Goal: Task Accomplishment & Management: Use online tool/utility

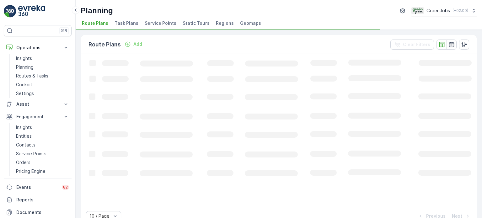
click at [151, 22] on span "Service Points" at bounding box center [161, 23] width 32 height 6
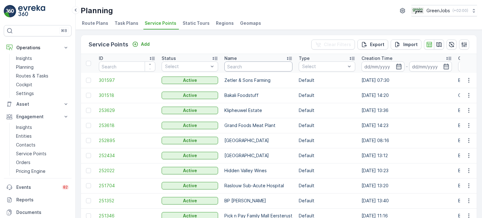
click at [246, 66] on input "text" at bounding box center [258, 66] width 68 height 10
type input "gle"
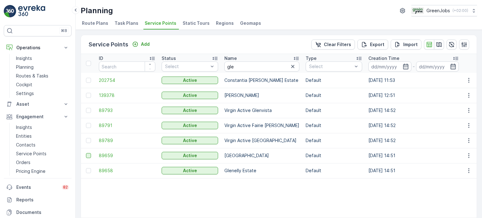
click at [85, 155] on td at bounding box center [88, 155] width 15 height 15
click at [88, 156] on div at bounding box center [88, 155] width 5 height 5
click at [86, 153] on input "checkbox" at bounding box center [86, 153] width 0 height 0
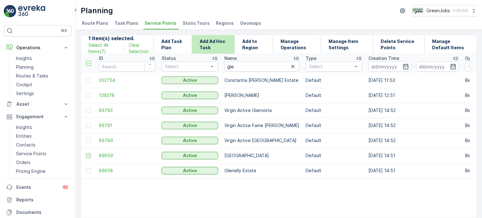
click at [221, 42] on p "Add Ad Hoc Task" at bounding box center [213, 44] width 27 height 13
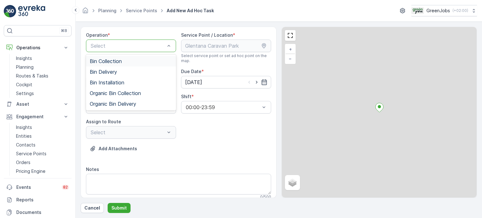
click at [129, 65] on div "Bin Collection" at bounding box center [131, 61] width 90 height 11
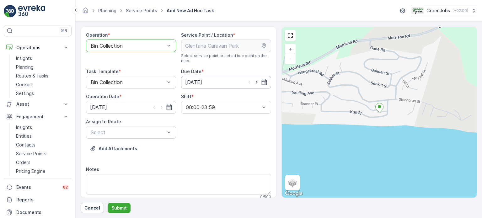
click at [225, 83] on input "[DATE]" at bounding box center [226, 82] width 90 height 13
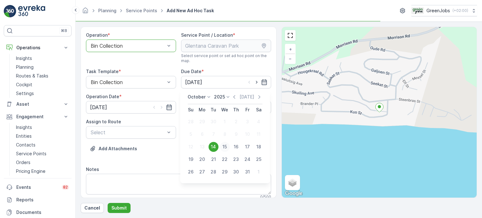
click at [225, 144] on div "15" at bounding box center [225, 147] width 10 height 10
type input "[DATE]"
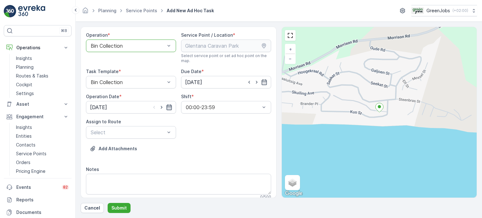
click at [169, 106] on icon "button" at bounding box center [169, 107] width 6 height 6
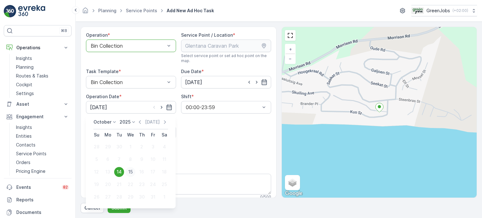
click at [132, 172] on div "15" at bounding box center [130, 172] width 10 height 10
type input "[DATE]"
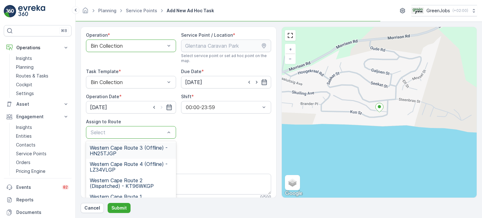
click at [152, 127] on div "Select" at bounding box center [131, 132] width 90 height 13
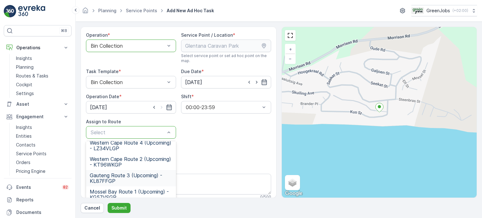
scroll to position [31, 0]
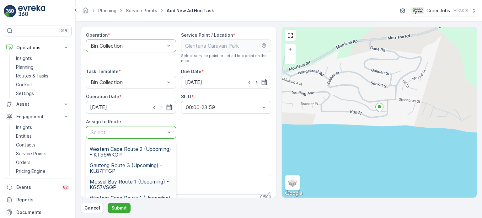
click at [104, 182] on span "Mossel Bay Route 1 (Upcoming) - KG57VSGP" at bounding box center [131, 184] width 83 height 11
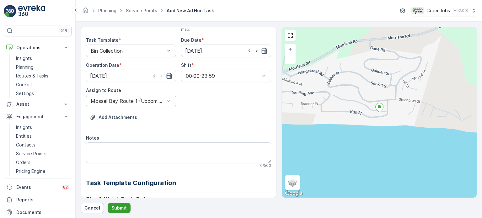
click at [120, 208] on p "Submit" at bounding box center [118, 208] width 15 height 6
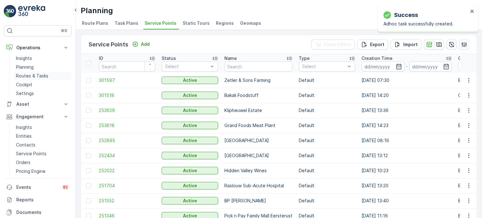
drag, startPoint x: 36, startPoint y: 75, endPoint x: 56, endPoint y: 74, distance: 20.4
click at [36, 75] on p "Routes & Tasks" at bounding box center [32, 76] width 32 height 6
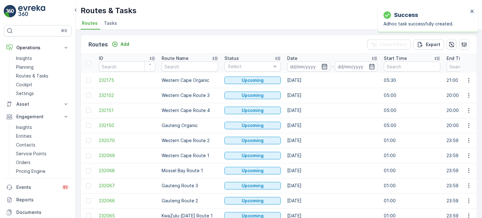
click at [323, 64] on icon "button" at bounding box center [324, 67] width 5 height 6
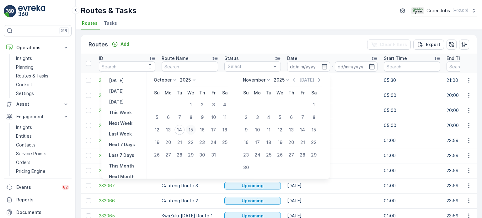
click at [195, 127] on div "15" at bounding box center [191, 130] width 10 height 10
type input "[DATE]"
click at [195, 127] on div "15" at bounding box center [191, 130] width 10 height 10
type input "[DATE]"
click at [195, 127] on div "15" at bounding box center [191, 130] width 10 height 10
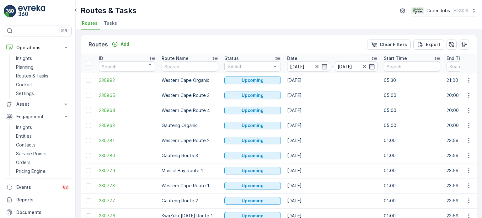
scroll to position [31, 0]
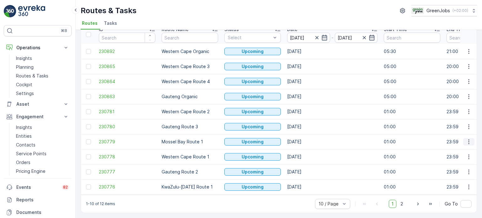
click at [466, 139] on icon "button" at bounding box center [469, 142] width 6 height 6
click at [445, 149] on span "See More Details" at bounding box center [454, 148] width 36 height 6
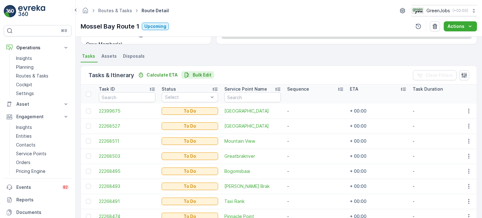
scroll to position [125, 0]
